Goal: Information Seeking & Learning: Check status

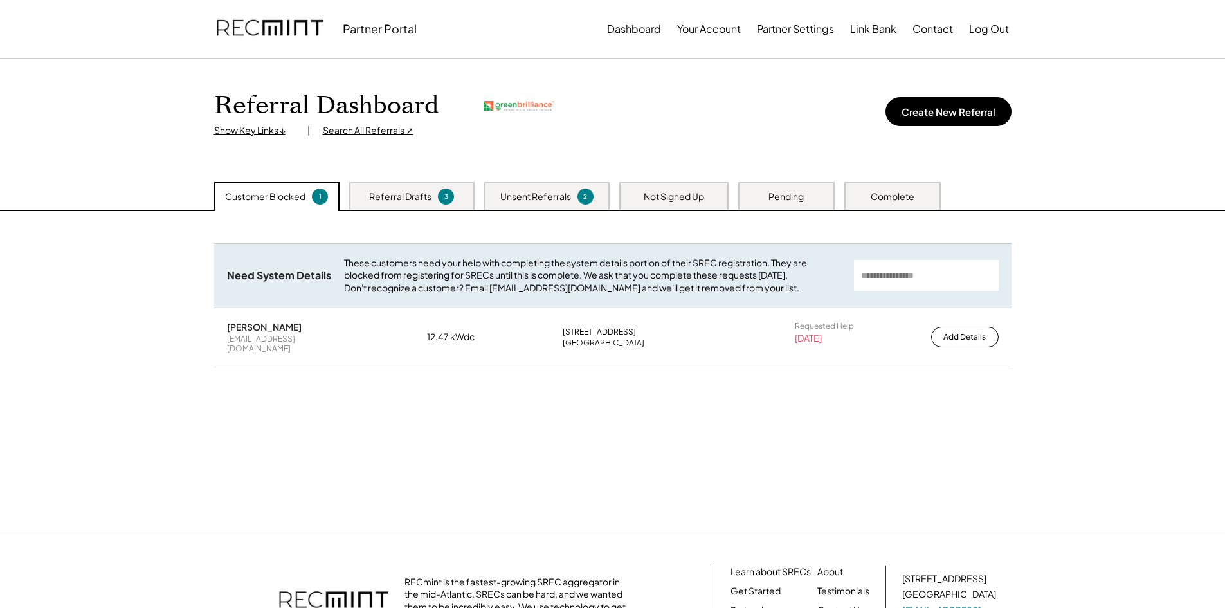
drag, startPoint x: 405, startPoint y: 191, endPoint x: 451, endPoint y: 206, distance: 48.6
click at [405, 191] on div "Referral Drafts" at bounding box center [400, 196] width 62 height 13
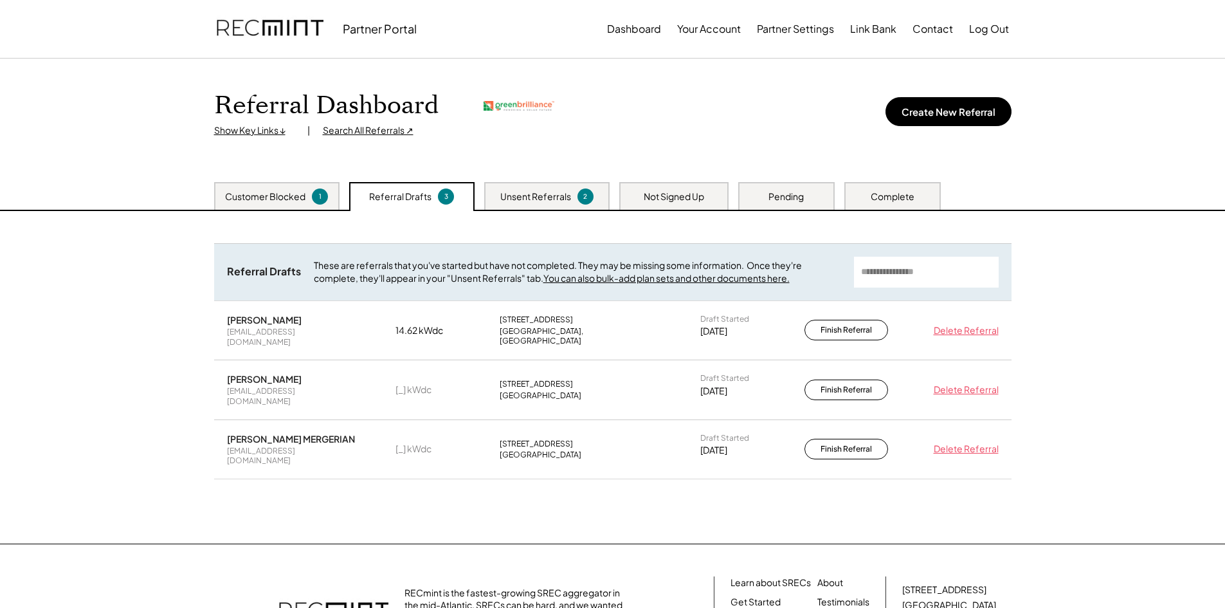
click at [374, 132] on div "Search All Referrals ↗" at bounding box center [368, 130] width 91 height 13
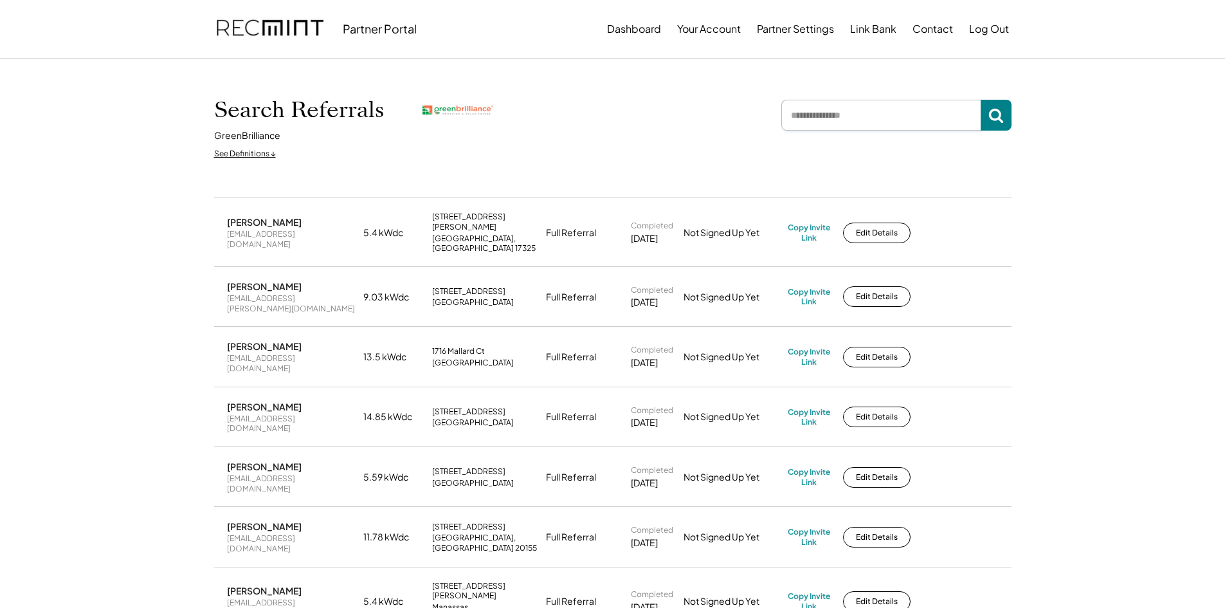
click at [876, 113] on input "input" at bounding box center [880, 115] width 199 height 31
type input "*****"
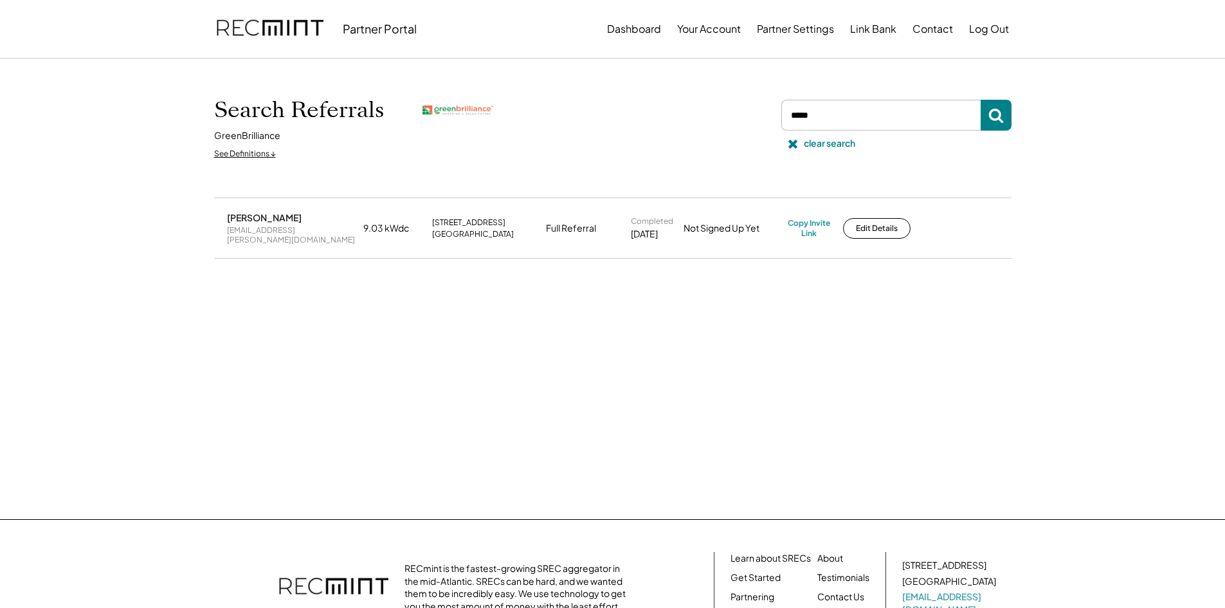
click at [263, 221] on div "[PERSON_NAME]" at bounding box center [264, 218] width 75 height 12
drag, startPoint x: 628, startPoint y: 231, endPoint x: 676, endPoint y: 232, distance: 47.6
click at [676, 232] on div "[PERSON_NAME] [EMAIL_ADDRESS][PERSON_NAME][DOMAIN_NAME] 9.03 kWdc [STREET_ADDRE…" at bounding box center [613, 228] width 798 height 59
click at [235, 219] on div "[PERSON_NAME]" at bounding box center [264, 218] width 75 height 12
